Goal: Task Accomplishment & Management: Complete application form

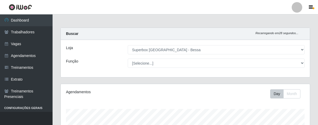
select select "206"
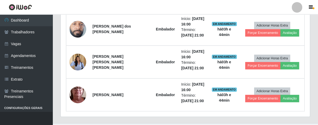
scroll to position [109, 249]
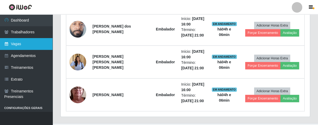
click at [34, 44] on link "Vagas" at bounding box center [26, 44] width 53 height 12
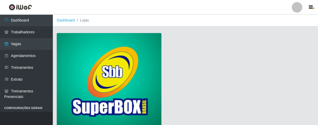
click at [139, 82] on img at bounding box center [109, 80] width 105 height 95
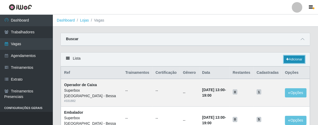
click at [293, 61] on link "Adicionar" at bounding box center [294, 59] width 21 height 7
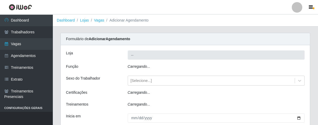
type input "Superbox [GEOGRAPHIC_DATA] - Bessa"
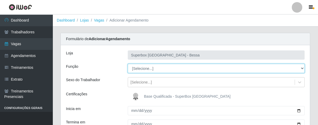
click at [302, 67] on select "[Selecione...] ASG ASG + ASG ++ Embalador Embalador + Embalador ++ Operador de …" at bounding box center [216, 68] width 177 height 9
select select "1"
click at [128, 64] on select "[Selecione...] ASG ASG + ASG ++ Embalador Embalador + Embalador ++ Operador de …" at bounding box center [216, 68] width 177 height 9
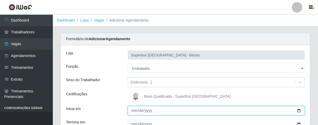
click at [134, 113] on input "Inicia em" at bounding box center [216, 110] width 177 height 9
type input "[DATE]"
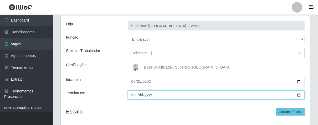
click at [133, 93] on input "Termina em" at bounding box center [216, 94] width 177 height 9
type input "[DATE]"
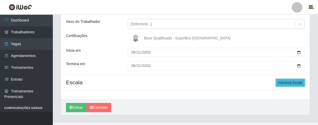
click at [293, 79] on button "Adicionar Escala" at bounding box center [290, 82] width 29 height 7
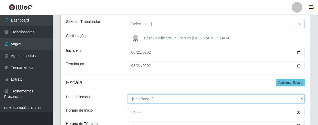
click at [301, 98] on select "[Selecione...] Segunda Terça Quarta Quinta Sexta Sábado Domingo" at bounding box center [216, 98] width 177 height 9
select select "4"
click at [128, 94] on select "[Selecione...] Segunda Terça Quarta Quinta Sexta Sábado Domingo" at bounding box center [216, 98] width 177 height 9
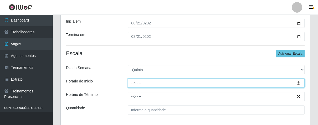
click at [133, 84] on input "Horário de Inicio" at bounding box center [216, 83] width 177 height 9
type input "08:00"
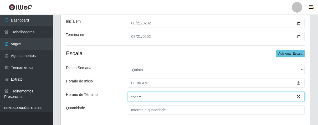
click at [132, 97] on input "Horário de Término" at bounding box center [216, 96] width 177 height 9
type input "14:00"
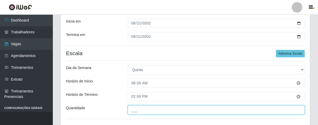
click at [149, 109] on input "___" at bounding box center [216, 109] width 177 height 9
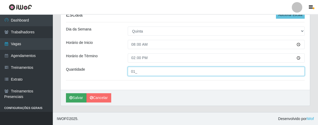
type input "01_"
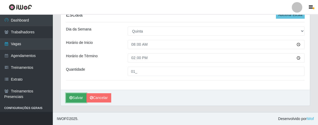
click at [78, 99] on button "Salvar" at bounding box center [76, 97] width 21 height 9
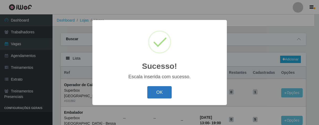
click at [158, 95] on button "OK" at bounding box center [159, 92] width 24 height 12
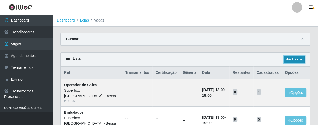
click at [287, 60] on icon at bounding box center [287, 59] width 3 height 3
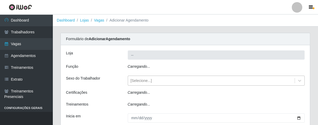
type input "Superbox [GEOGRAPHIC_DATA] - Bessa"
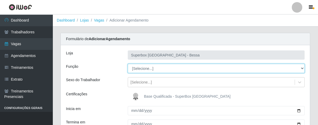
click at [301, 67] on select "[Selecione...] ASG ASG + ASG ++ Embalador Embalador + Embalador ++ Operador de …" at bounding box center [216, 68] width 177 height 9
select select "1"
click at [128, 64] on select "[Selecione...] ASG ASG + ASG ++ Embalador Embalador + Embalador ++ Operador de …" at bounding box center [216, 68] width 177 height 9
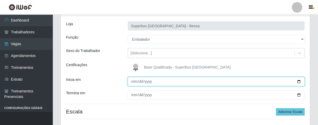
click at [128, 85] on input "Inicia em" at bounding box center [216, 81] width 177 height 9
type input "[DATE]"
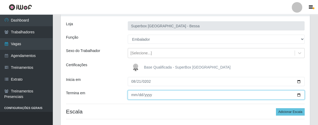
drag, startPoint x: 131, startPoint y: 97, endPoint x: 131, endPoint y: 93, distance: 3.9
click at [132, 96] on input "Termina em" at bounding box center [216, 94] width 177 height 9
type input "[DATE]"
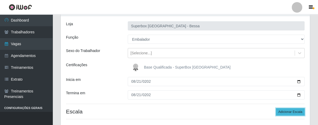
click at [284, 111] on button "Adicionar Escala" at bounding box center [290, 111] width 29 height 7
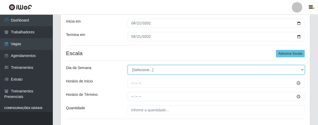
click at [302, 70] on select "[Selecione...] Segunda Terça Quarta Quinta Sexta Sábado Domingo" at bounding box center [216, 69] width 177 height 9
select select "4"
click at [128, 65] on select "[Selecione...] Segunda Terça Quarta Quinta Sexta Sábado Domingo" at bounding box center [216, 69] width 177 height 9
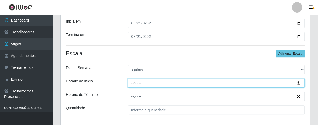
click at [131, 84] on input "Horário de Inicio" at bounding box center [216, 83] width 177 height 9
type input "16:00"
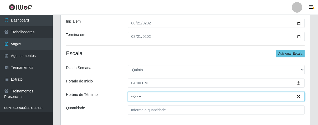
click at [130, 99] on input "Horário de Término" at bounding box center [216, 96] width 177 height 9
type input "21:00"
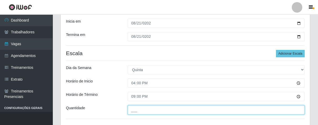
click at [152, 110] on input "___" at bounding box center [216, 109] width 177 height 9
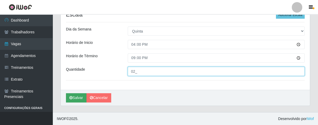
type input "02_"
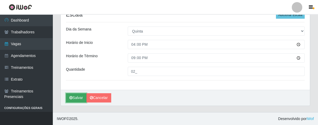
click at [79, 98] on button "Salvar" at bounding box center [76, 97] width 21 height 9
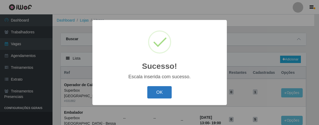
click at [154, 91] on button "OK" at bounding box center [159, 92] width 24 height 12
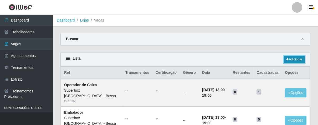
click at [296, 56] on link "Adicionar" at bounding box center [294, 59] width 21 height 7
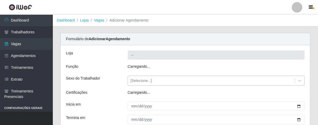
type input "Superbox [GEOGRAPHIC_DATA] - Bessa"
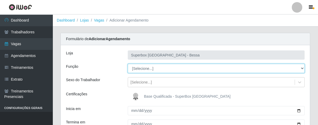
click at [301, 69] on select "[Selecione...] ASG ASG + ASG ++ Embalador Embalador + Embalador ++ Operador de …" at bounding box center [216, 68] width 177 height 9
select select "22"
click at [128, 64] on select "[Selecione...] ASG ASG + ASG ++ Embalador Embalador + Embalador ++ Operador de …" at bounding box center [216, 68] width 177 height 9
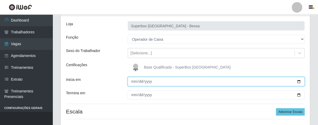
click at [132, 81] on input "Inicia em" at bounding box center [216, 81] width 177 height 9
type input "[DATE]"
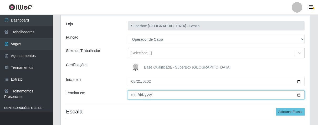
click at [132, 96] on input "Termina em" at bounding box center [216, 94] width 177 height 9
type input "[DATE]"
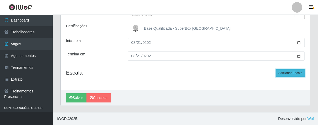
click at [288, 72] on button "Adicionar Escala" at bounding box center [290, 72] width 29 height 7
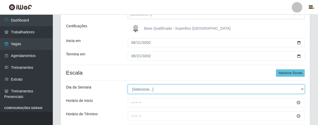
drag, startPoint x: 301, startPoint y: 88, endPoint x: 298, endPoint y: 88, distance: 3.4
click at [301, 88] on select "[Selecione...] Segunda Terça Quarta Quinta Sexta Sábado Domingo" at bounding box center [216, 89] width 177 height 9
select select "4"
click at [128, 85] on select "[Selecione...] Segunda Terça Quarta Quinta Sexta Sábado Domingo" at bounding box center [216, 89] width 177 height 9
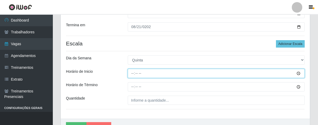
click at [133, 72] on input "Horário de Inicio" at bounding box center [216, 73] width 177 height 9
type input "16:00"
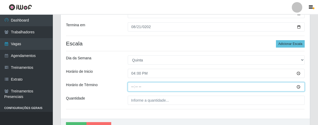
click at [132, 86] on input "Horário de Término" at bounding box center [216, 86] width 177 height 9
type input "21:00"
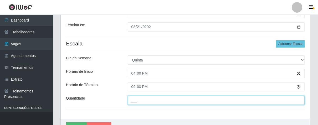
click at [141, 97] on input "___" at bounding box center [216, 100] width 177 height 9
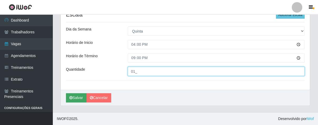
type input "01_"
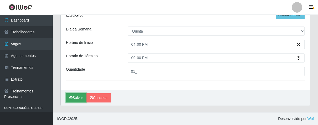
click at [81, 98] on button "Salvar" at bounding box center [76, 97] width 21 height 9
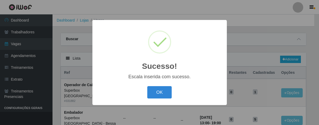
click at [152, 95] on button "OK" at bounding box center [159, 92] width 24 height 12
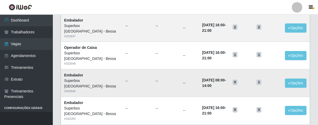
scroll to position [146, 0]
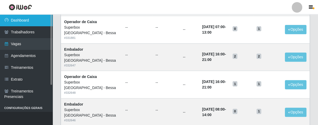
click at [40, 25] on link "Dashboard" at bounding box center [26, 20] width 53 height 12
